Goal: Task Accomplishment & Management: Manage account settings

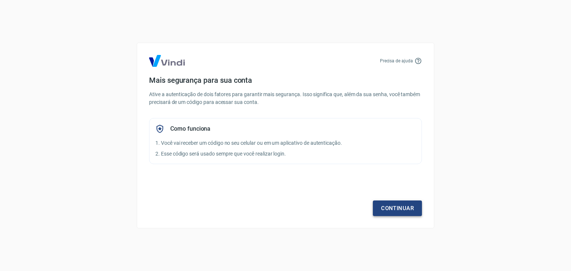
click at [396, 204] on link "Continuar" at bounding box center [397, 209] width 49 height 16
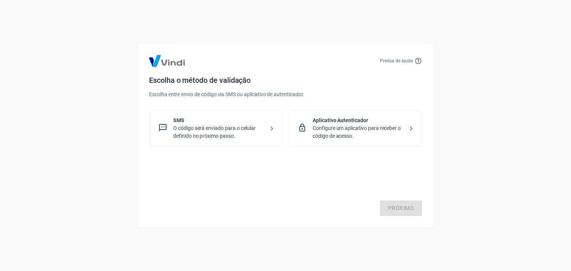
click at [221, 133] on p "O código será enviado para o celular definido no próximo passo." at bounding box center [218, 133] width 91 height 16
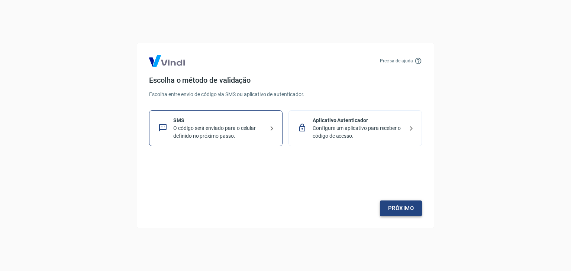
click at [398, 213] on link "Próximo" at bounding box center [401, 209] width 42 height 16
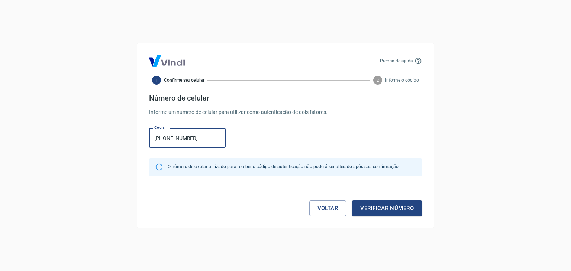
type input "[PHONE_NUMBER]"
click at [375, 200] on div "Voltar Verificar número" at bounding box center [285, 200] width 273 height 31
click at [328, 202] on link "Voltar" at bounding box center [327, 209] width 37 height 16
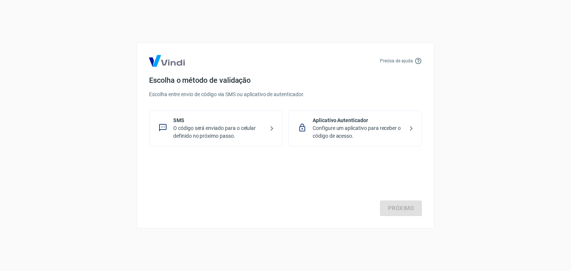
click at [314, 110] on div "Aplicativo Autenticador Configure um aplicativo para receber o código de acesso." at bounding box center [355, 128] width 133 height 36
click at [314, 118] on p "Aplicativo Autenticador" at bounding box center [358, 121] width 91 height 8
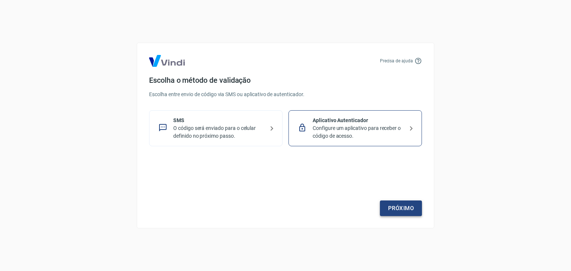
click at [396, 208] on link "Próximo" at bounding box center [401, 209] width 42 height 16
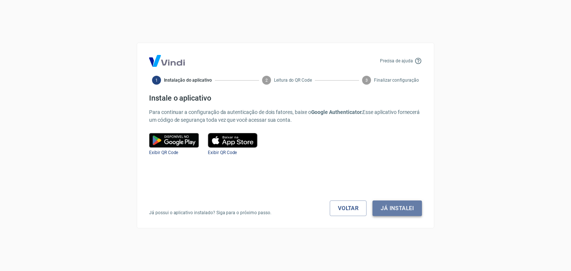
click at [398, 204] on button "Já instalei" at bounding box center [397, 209] width 49 height 16
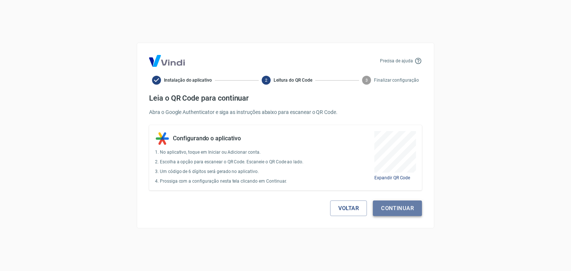
click at [405, 209] on button "Continuar" at bounding box center [397, 209] width 49 height 16
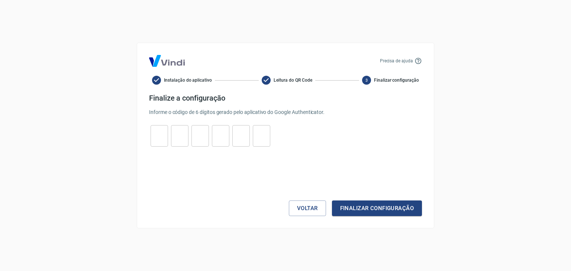
click at [155, 134] on input "tel" at bounding box center [159, 136] width 17 height 16
paste input "3"
type input "3"
type input "8"
type input "6"
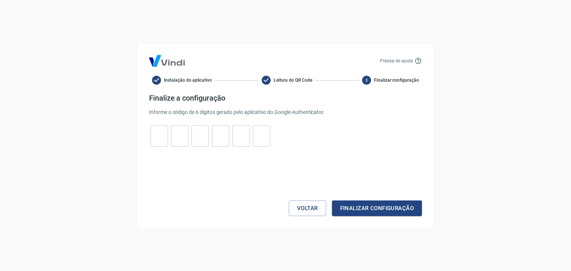
type input "0"
type input "5"
type input "3"
click at [387, 207] on button "Finalizar configuração" at bounding box center [377, 209] width 90 height 16
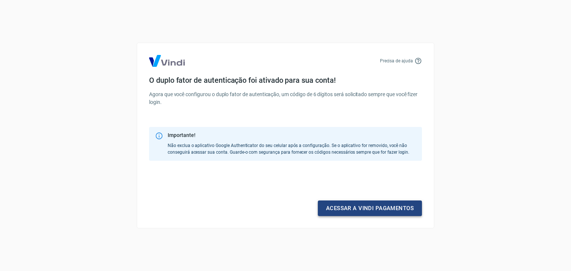
click at [387, 207] on link "Acessar a Vindi pagamentos" at bounding box center [370, 209] width 104 height 16
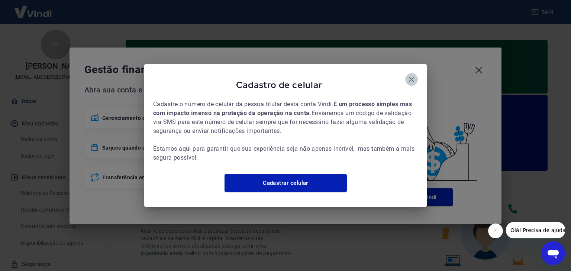
click at [413, 77] on icon "button" at bounding box center [411, 79] width 5 height 5
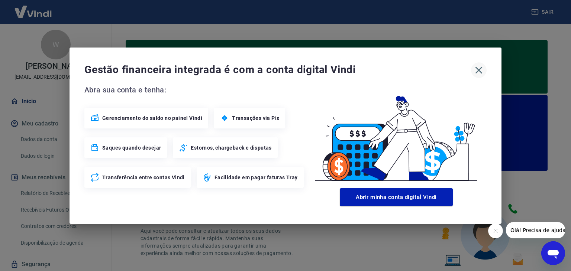
click at [478, 74] on icon "button" at bounding box center [479, 70] width 12 height 12
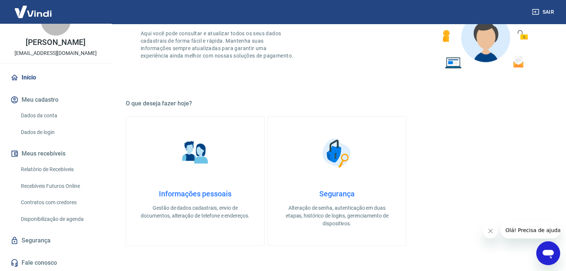
scroll to position [198, 0]
click at [68, 170] on link "Relatório de Recebíveis" at bounding box center [60, 169] width 84 height 15
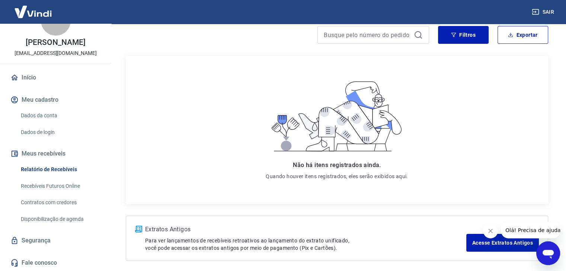
scroll to position [98, 0]
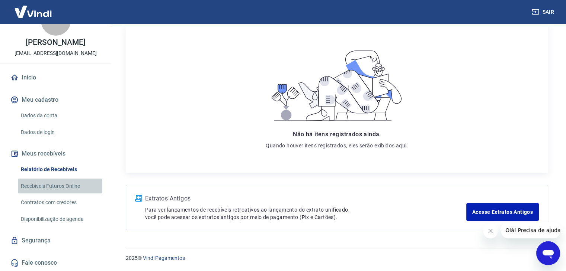
click at [68, 189] on link "Recebíveis Futuros Online" at bounding box center [60, 186] width 84 height 15
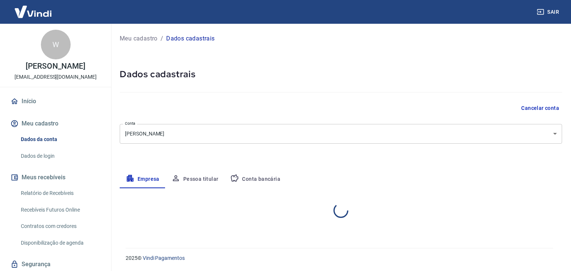
select select "SP"
select select "business"
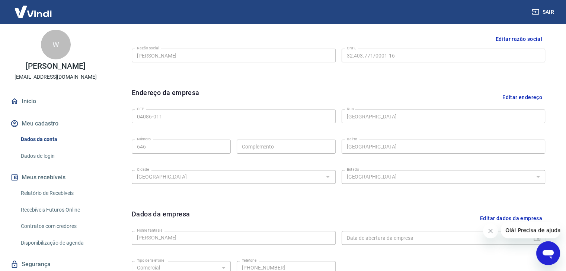
scroll to position [66, 0]
